Goal: Transaction & Acquisition: Purchase product/service

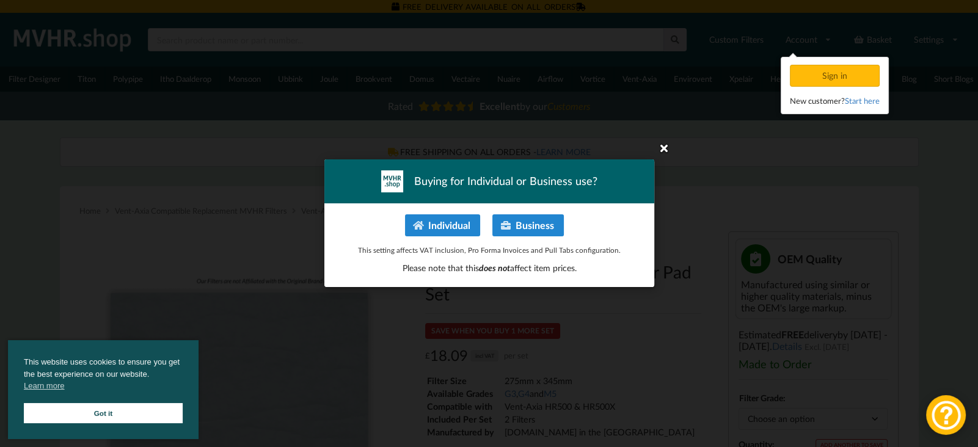
click at [663, 152] on icon at bounding box center [664, 148] width 20 height 20
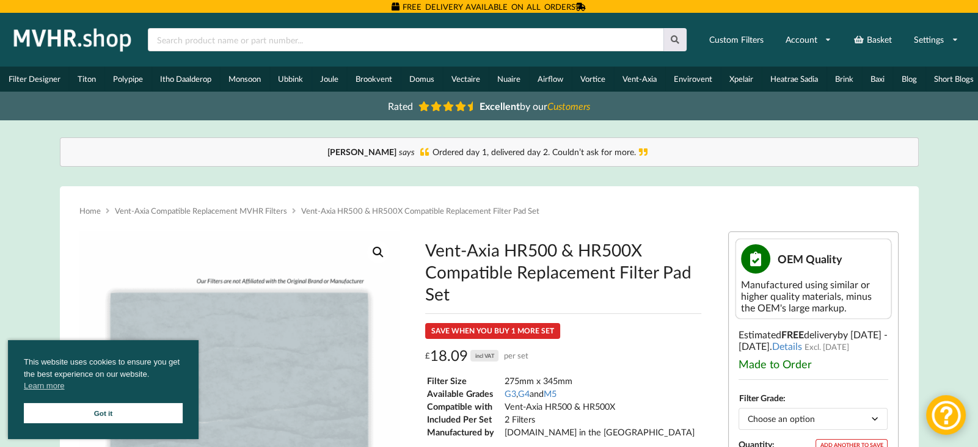
click at [109, 410] on link "Got it" at bounding box center [103, 413] width 159 height 20
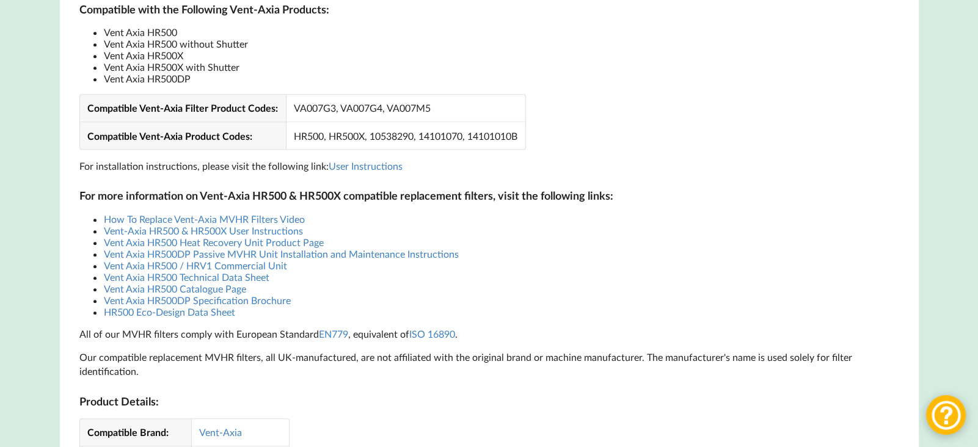
scroll to position [921, 0]
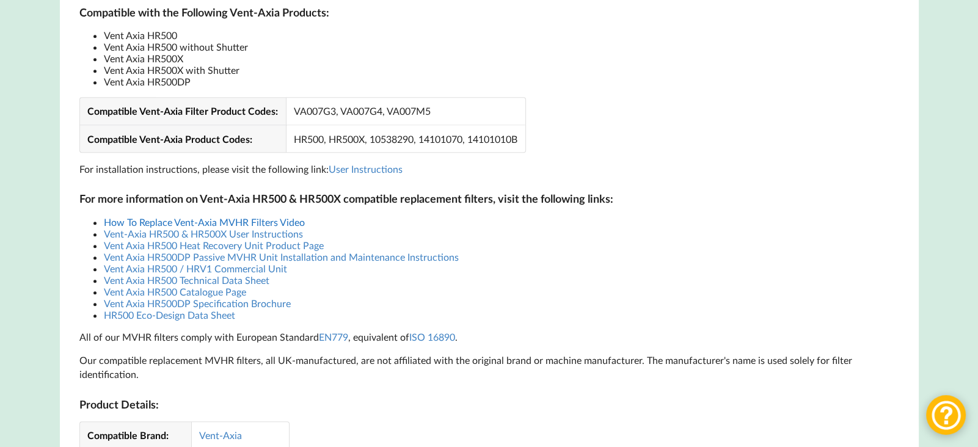
click at [243, 228] on link "How To Replace Vent-Axia MVHR Filters Video" at bounding box center [204, 222] width 201 height 12
click at [347, 284] on li "Vent Axia HR500 Technical Data Sheet" at bounding box center [501, 280] width 795 height 12
click at [272, 274] on link "Vent Axia HR500 / HRV1 Commercial Unit" at bounding box center [195, 269] width 183 height 12
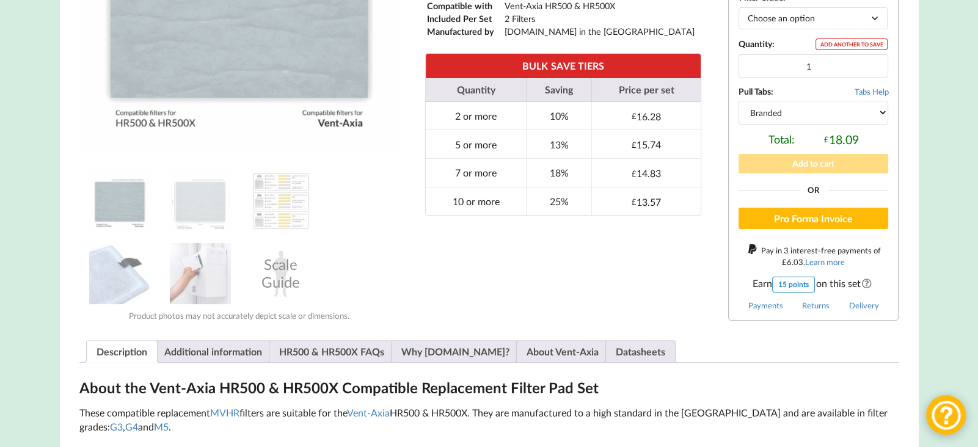
scroll to position [398, 0]
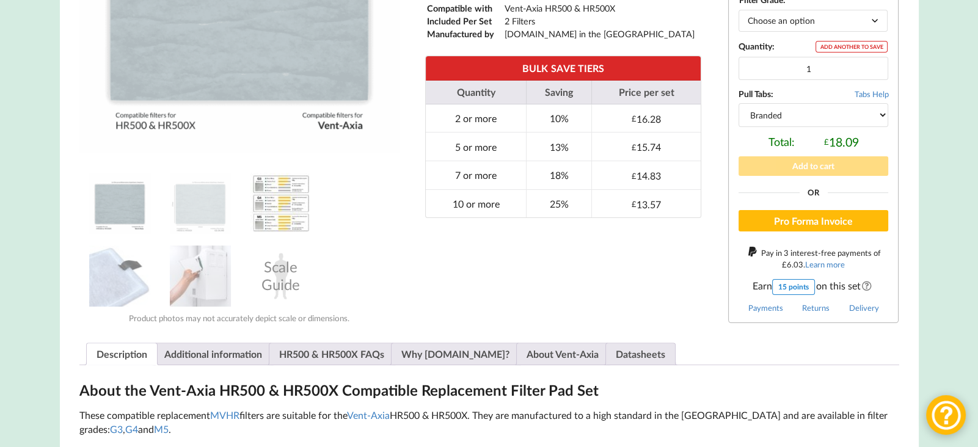
click at [299, 214] on img at bounding box center [280, 203] width 61 height 61
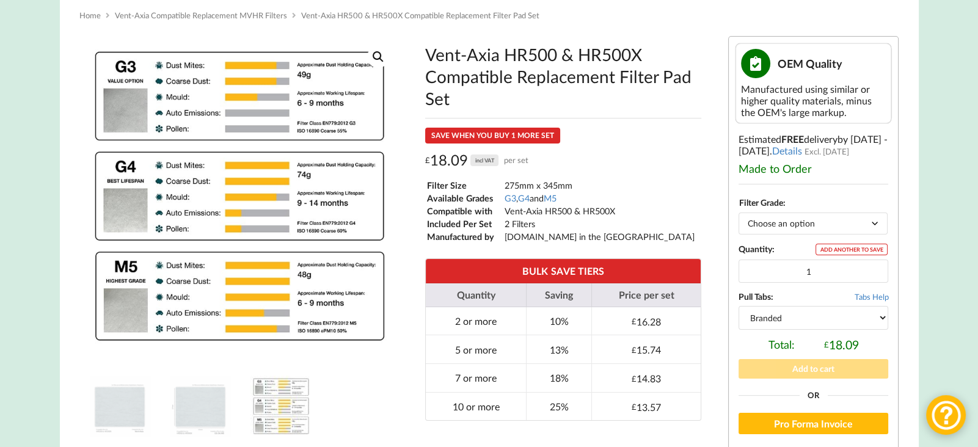
scroll to position [192, 0]
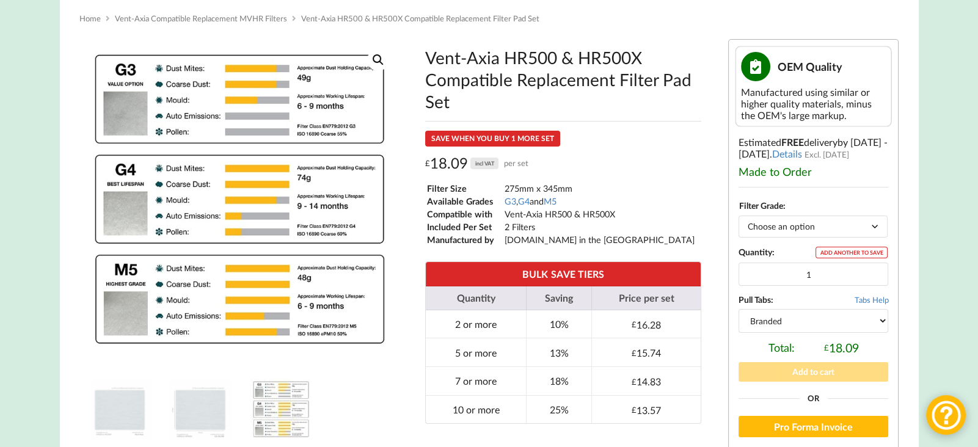
click at [875, 228] on select "Choose an option G3 G4 M5" at bounding box center [813, 226] width 149 height 21
click at [739, 219] on select "Choose an option G3 G4 M5" at bounding box center [813, 226] width 149 height 21
select select "G4"
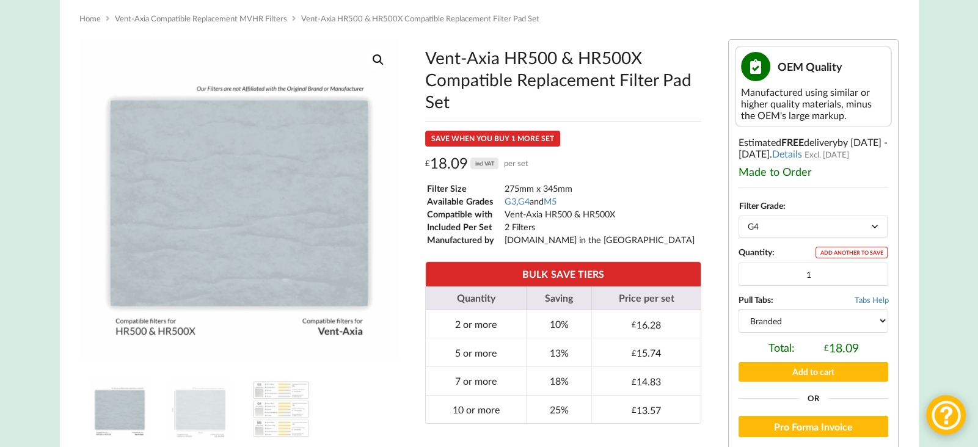
click at [882, 323] on select "Branded Black" at bounding box center [814, 320] width 150 height 23
click at [739, 312] on select "Branded Black" at bounding box center [814, 320] width 150 height 23
click at [883, 324] on select "Branded Black" at bounding box center [814, 320] width 150 height 23
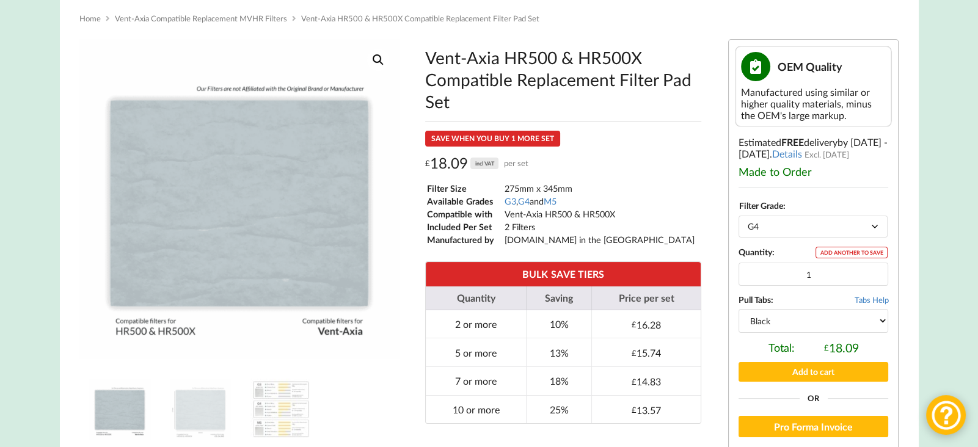
select select "branded"
click at [739, 312] on select "Branded Black" at bounding box center [814, 320] width 150 height 23
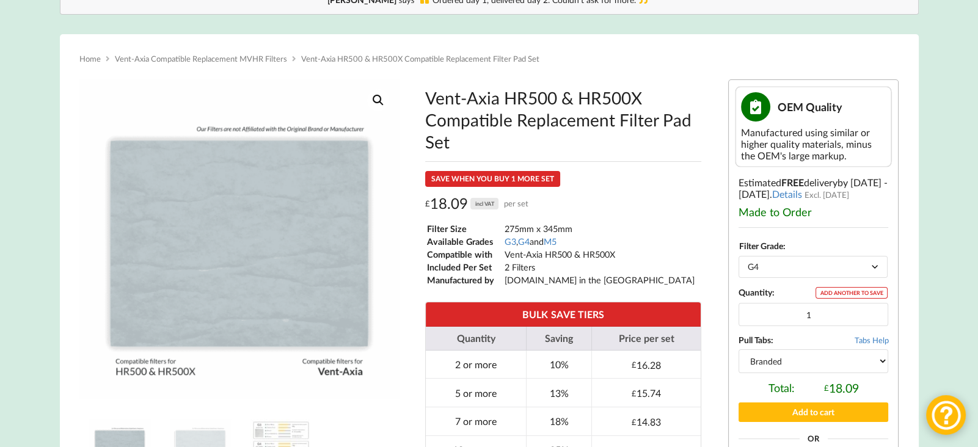
scroll to position [0, 0]
